Goal: Task Accomplishment & Management: Complete application form

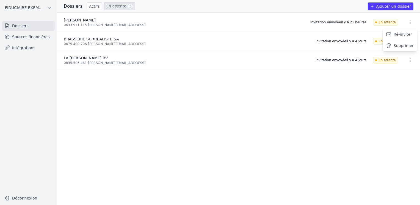
click at [392, 7] on div at bounding box center [210, 102] width 420 height 205
click at [379, 8] on button "Ajouter un dossier" at bounding box center [391, 6] width 46 height 8
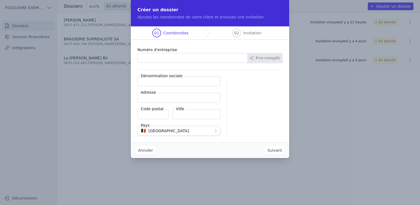
click at [210, 62] on input "Numéro d'entreprise" at bounding box center [193, 58] width 110 height 10
click at [201, 60] on input "Numéro d'entreprise" at bounding box center [193, 58] width 110 height 10
paste input "0783.923.316"
type input "0783.923.316"
click at [265, 56] on button "Pré-remplir" at bounding box center [265, 58] width 35 height 10
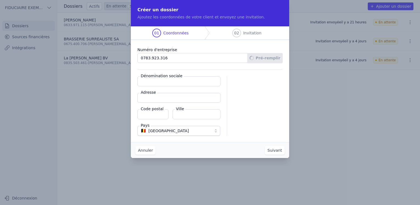
type input "SEEDLAB SRL"
type input "Berensheide 44"
type input "1170"
type input "Watermael-Boitsfort"
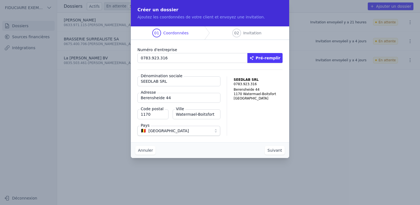
click at [277, 151] on button "Suivant" at bounding box center [275, 150] width 20 height 9
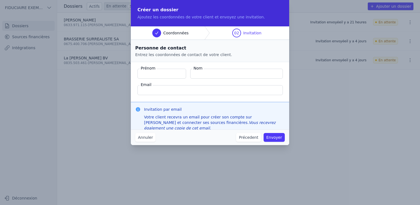
click at [162, 72] on input "Prénom" at bounding box center [162, 74] width 49 height 10
type input "[PERSON_NAME]"
click at [208, 74] on input "Nom" at bounding box center [236, 74] width 93 height 10
type input "[PERSON_NAME]"
click at [176, 91] on input "Email" at bounding box center [211, 90] width 146 height 10
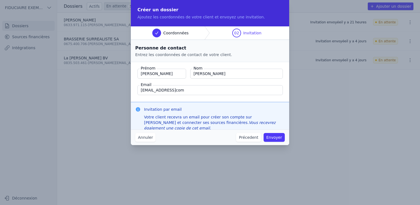
type input "[EMAIL_ADDRESS]com"
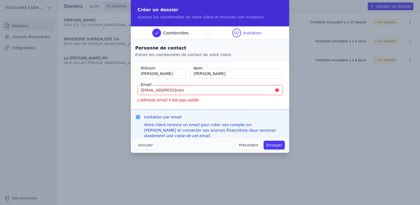
click at [164, 99] on fieldset "Prénom Albert Nom [PERSON_NAME] Email [EMAIL_ADDRESS]com L'adresse email n'est …" at bounding box center [210, 86] width 159 height 48
